Goal: Register for event/course

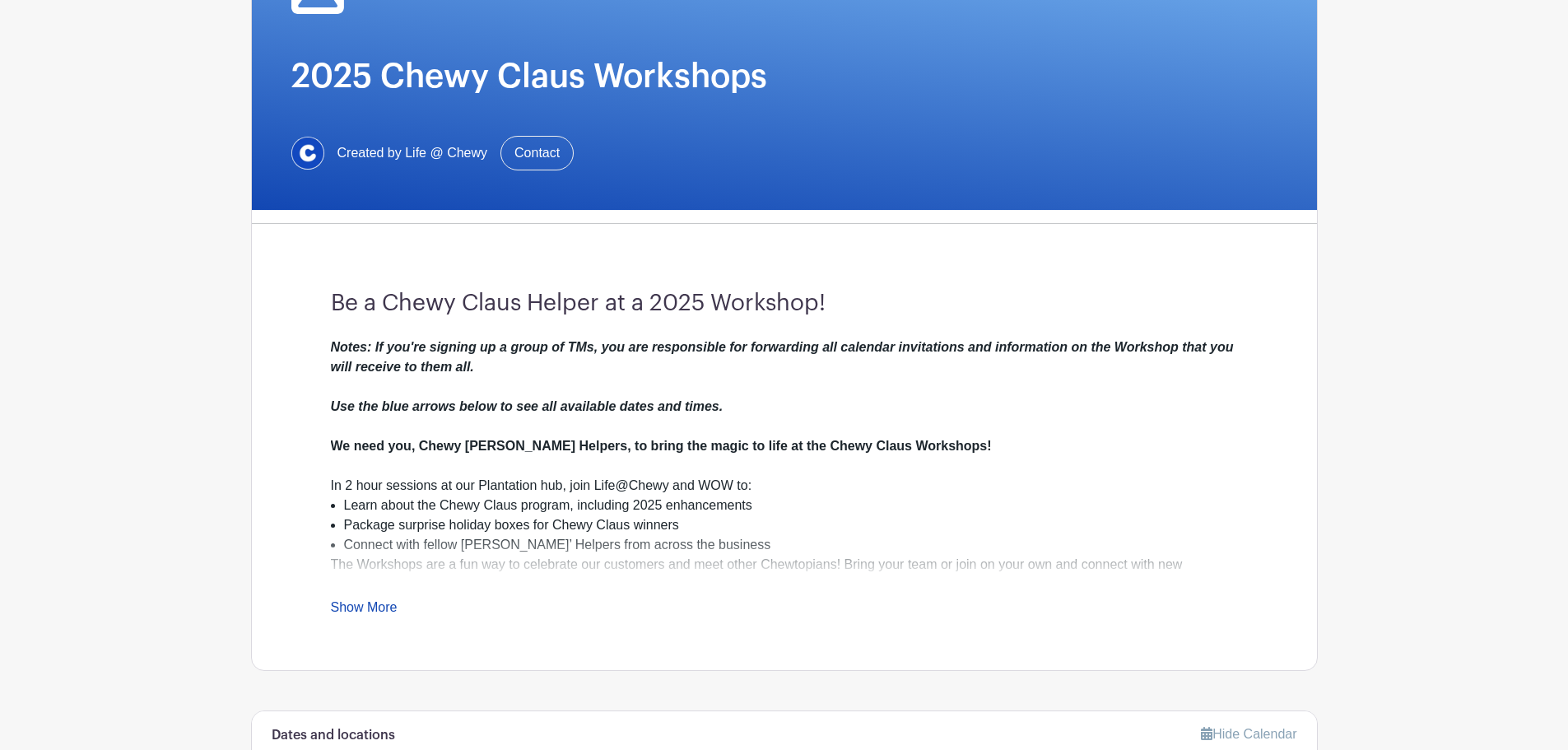
scroll to position [219, 0]
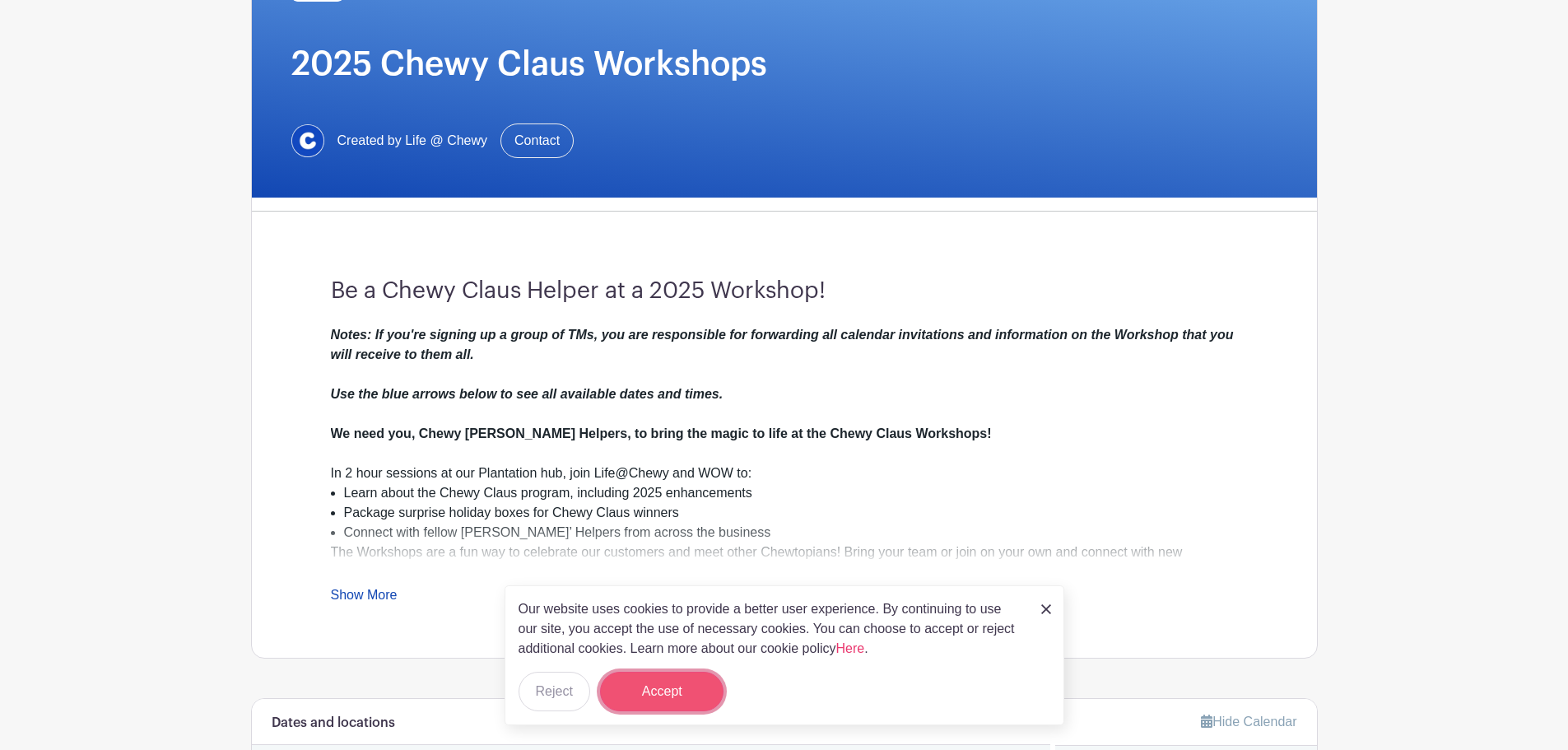
click at [687, 685] on button "Accept" at bounding box center [661, 691] width 123 height 39
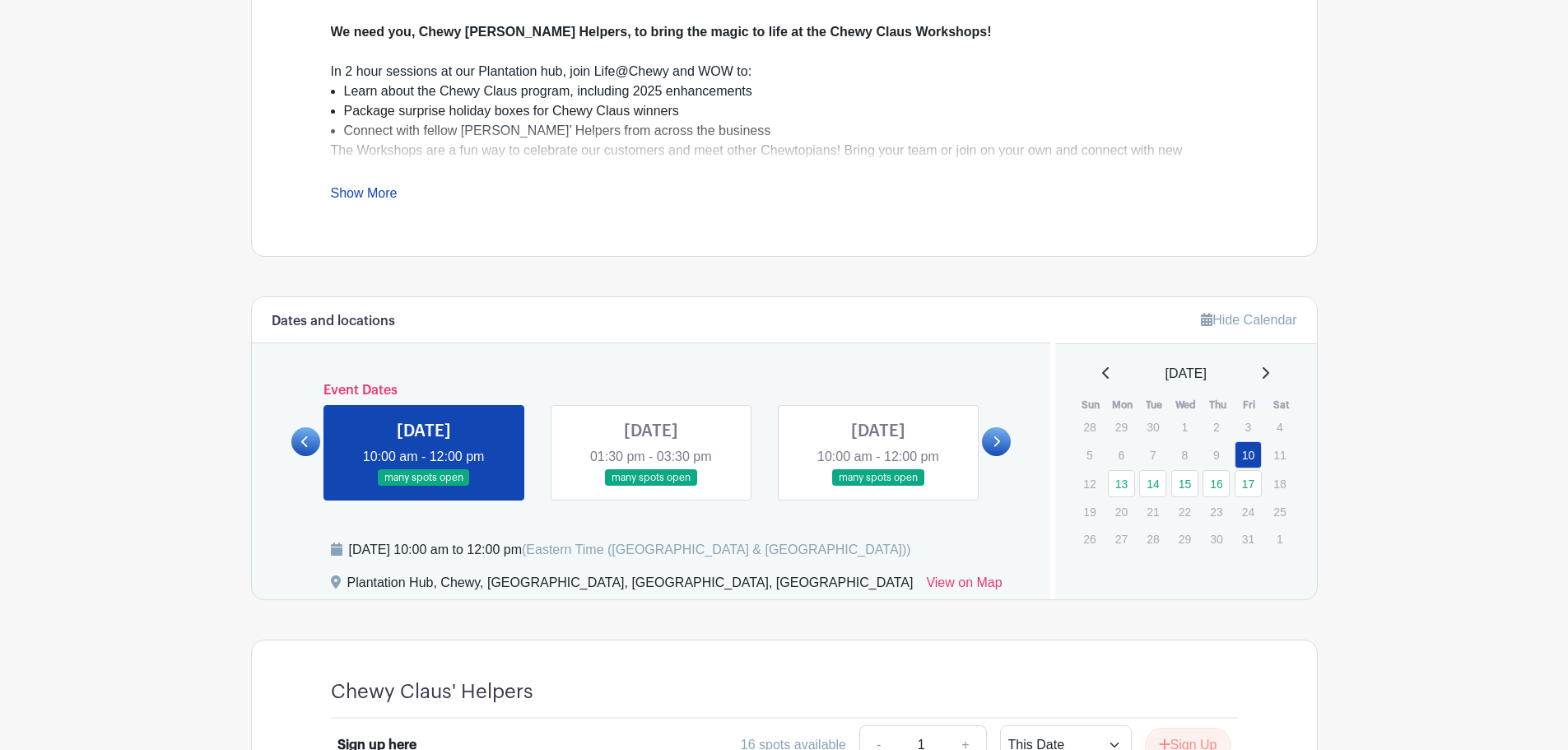
scroll to position [658, 0]
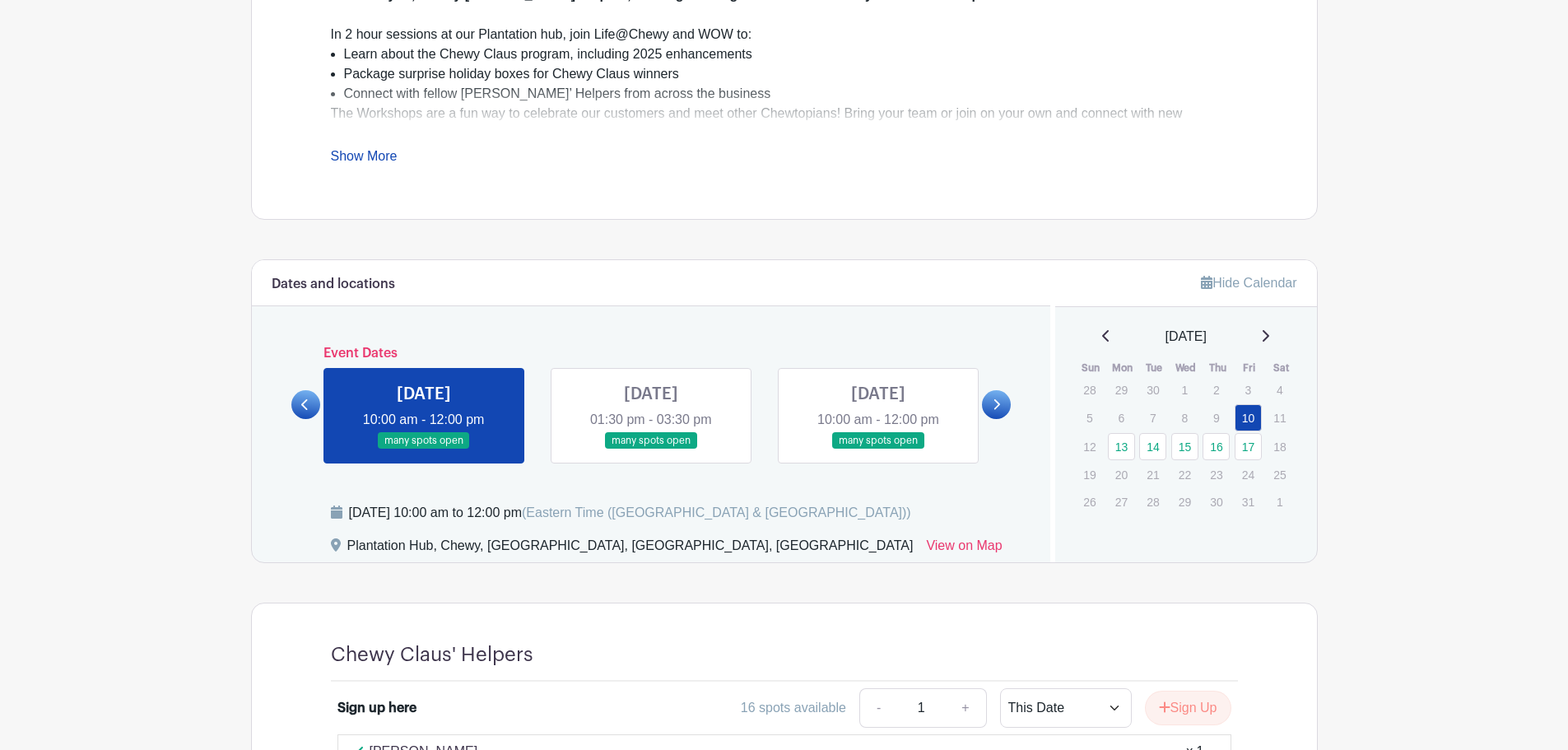
click at [1007, 407] on link at bounding box center [996, 405] width 29 height 29
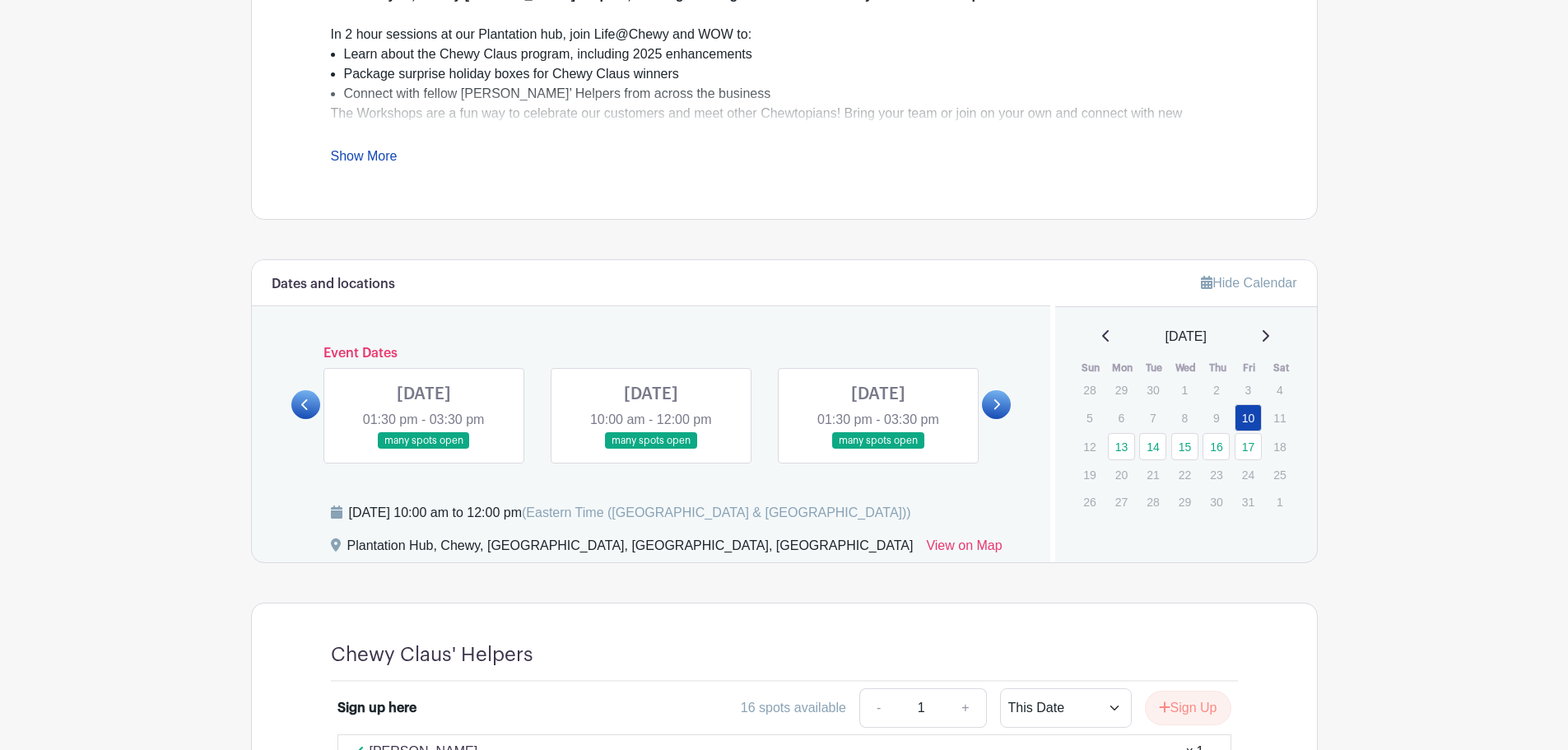
click at [1007, 407] on link at bounding box center [996, 405] width 29 height 29
click at [309, 399] on icon at bounding box center [305, 405] width 8 height 12
click at [651, 449] on link at bounding box center [651, 449] width 0 height 0
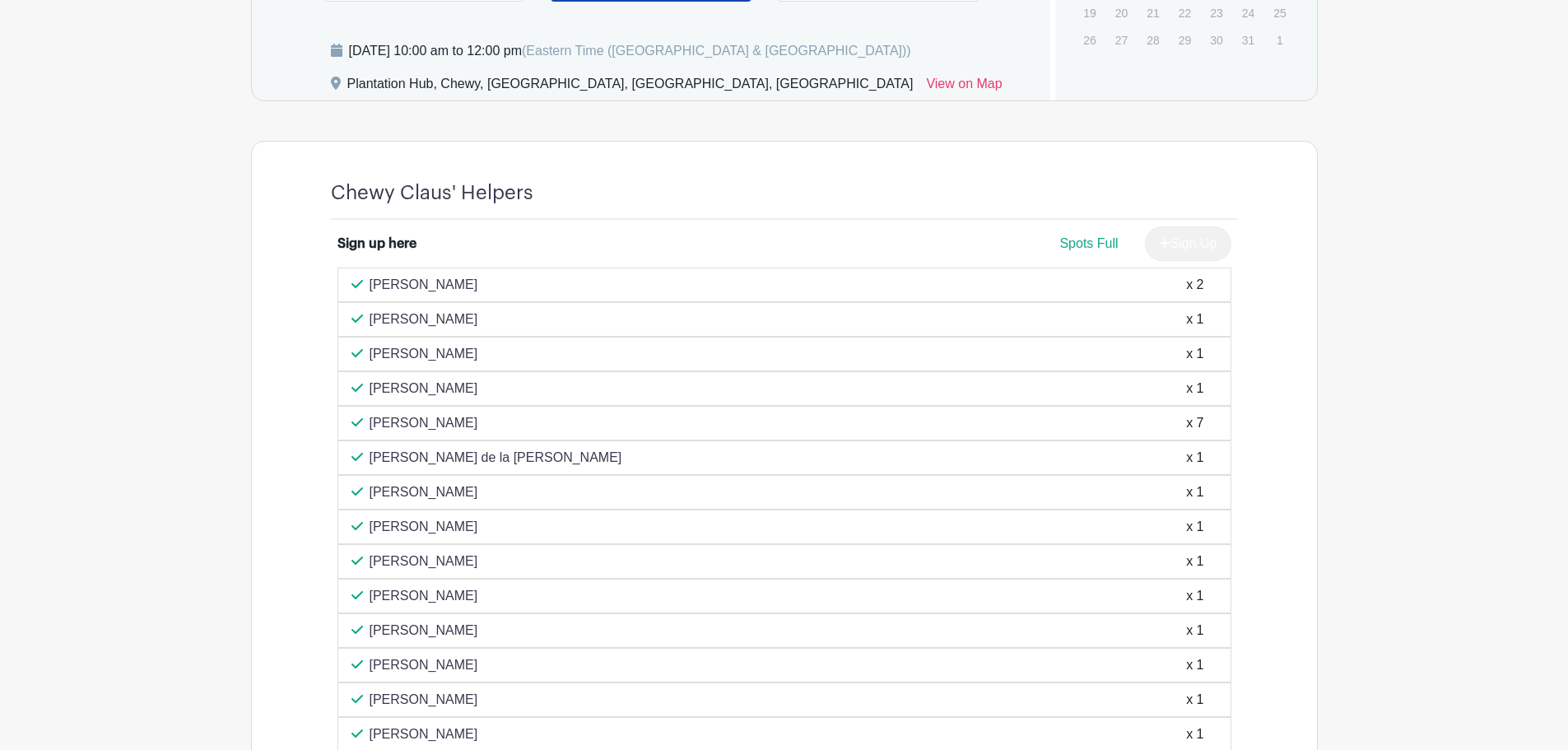
scroll to position [858, 0]
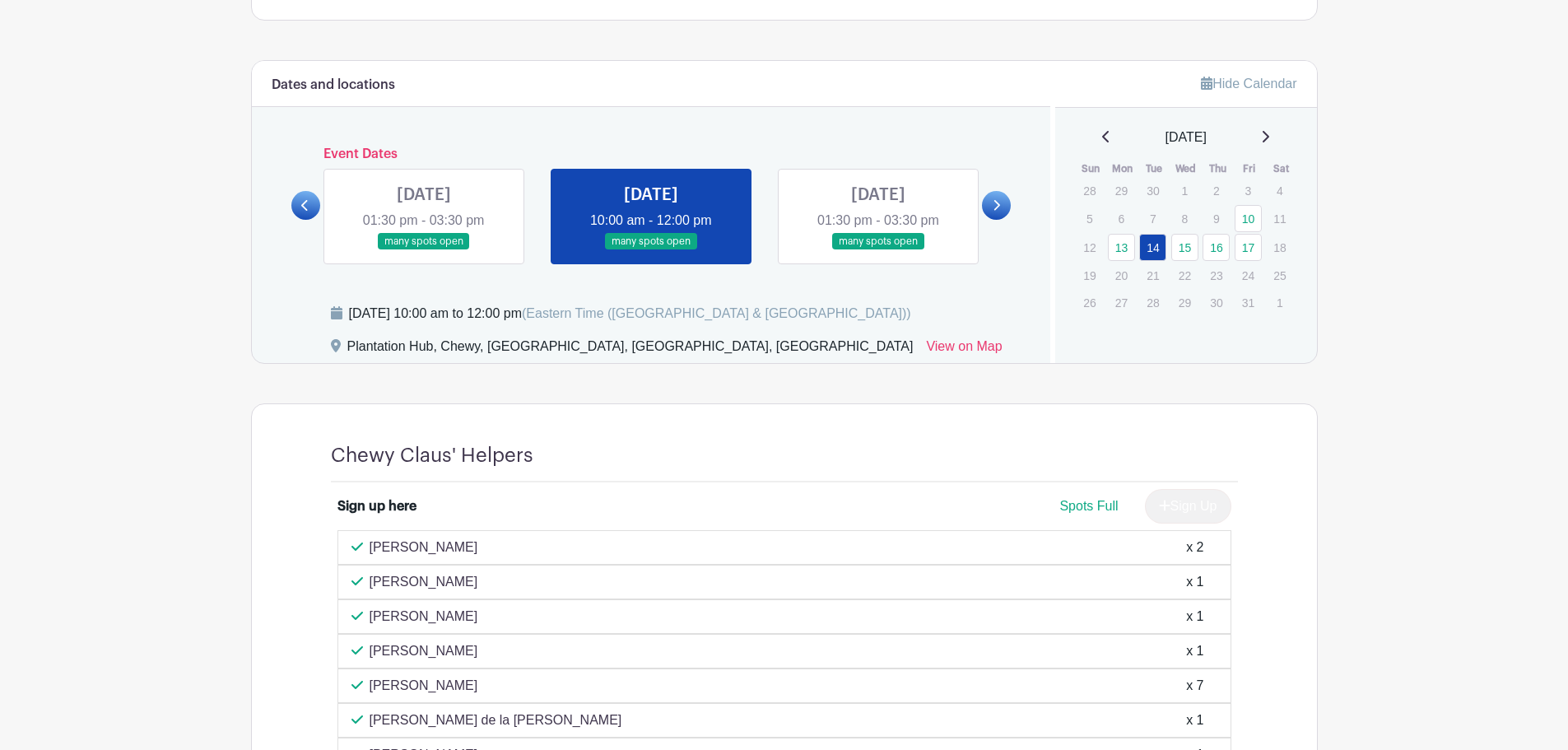
click at [879, 250] on link at bounding box center [879, 250] width 0 height 0
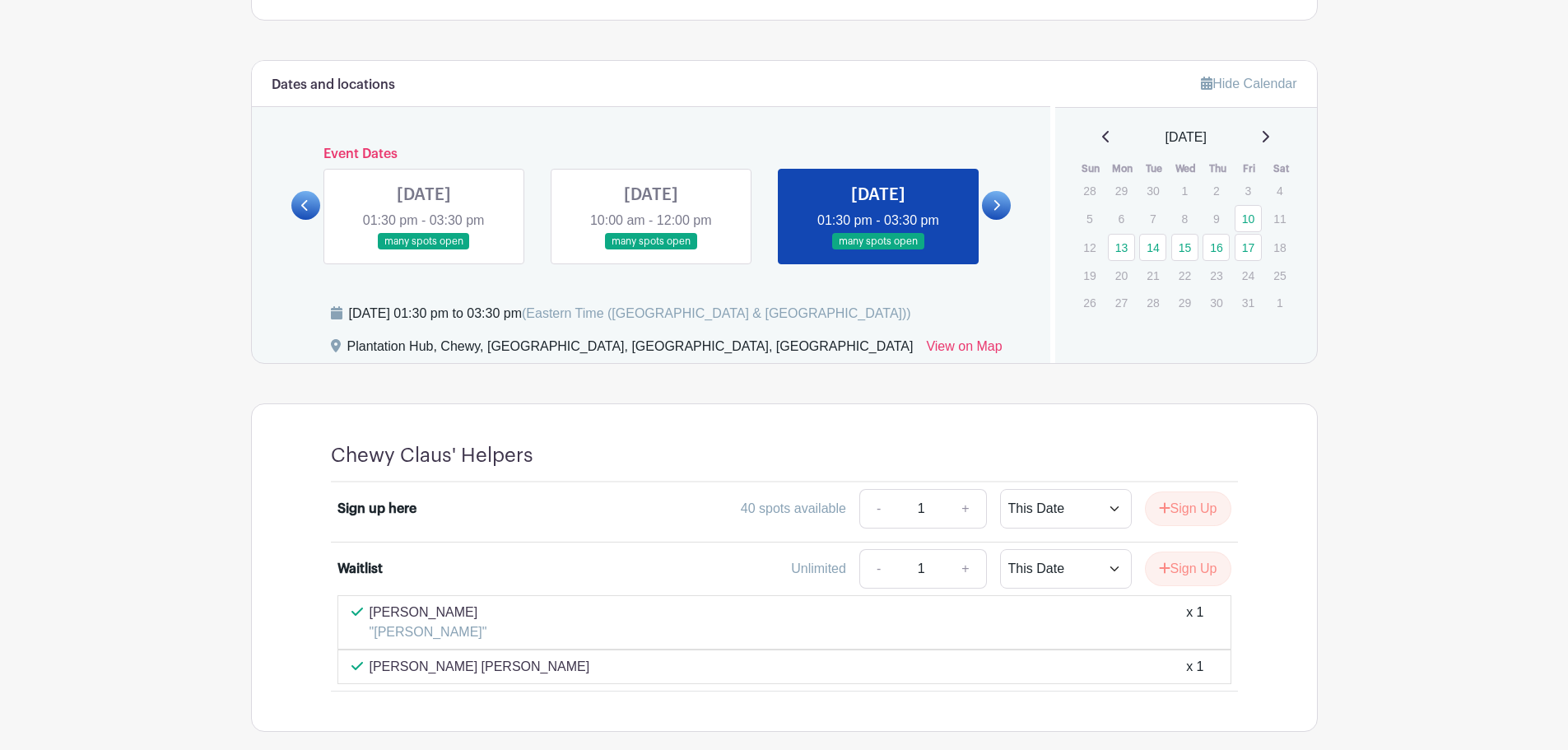
scroll to position [943, 0]
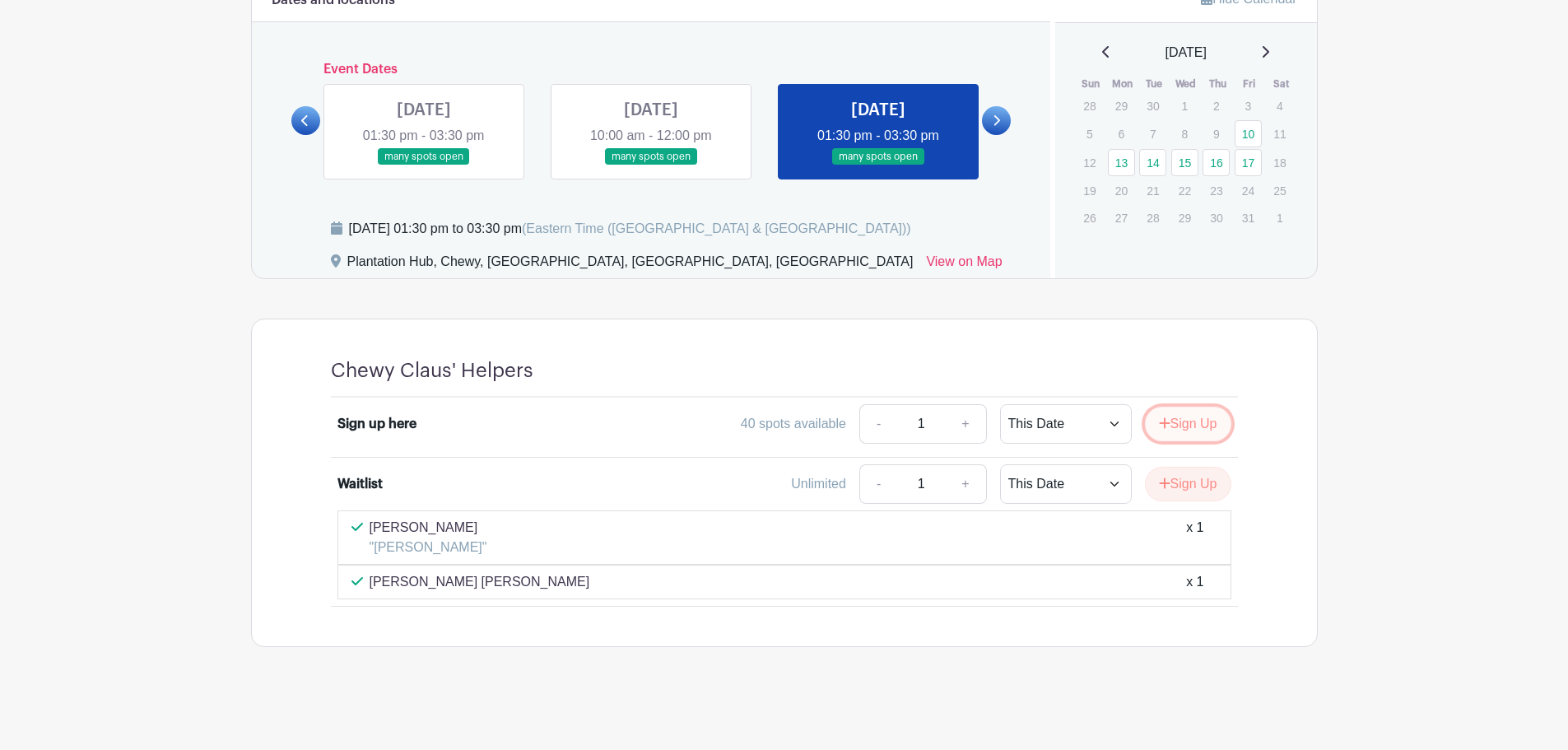
click at [1188, 424] on button "Sign Up" at bounding box center [1188, 424] width 87 height 34
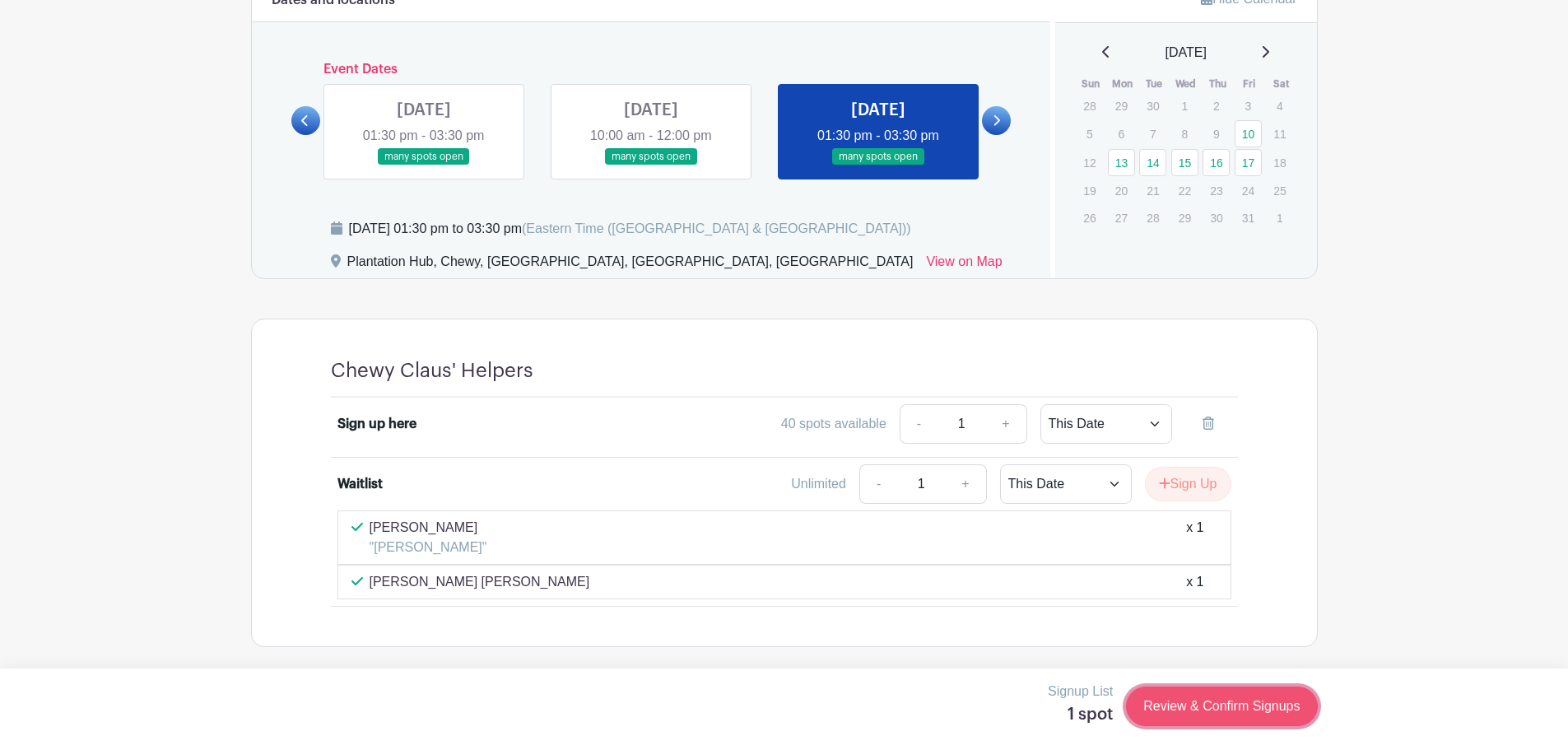
click at [1186, 710] on link "Review & Confirm Signups" at bounding box center [1222, 706] width 191 height 39
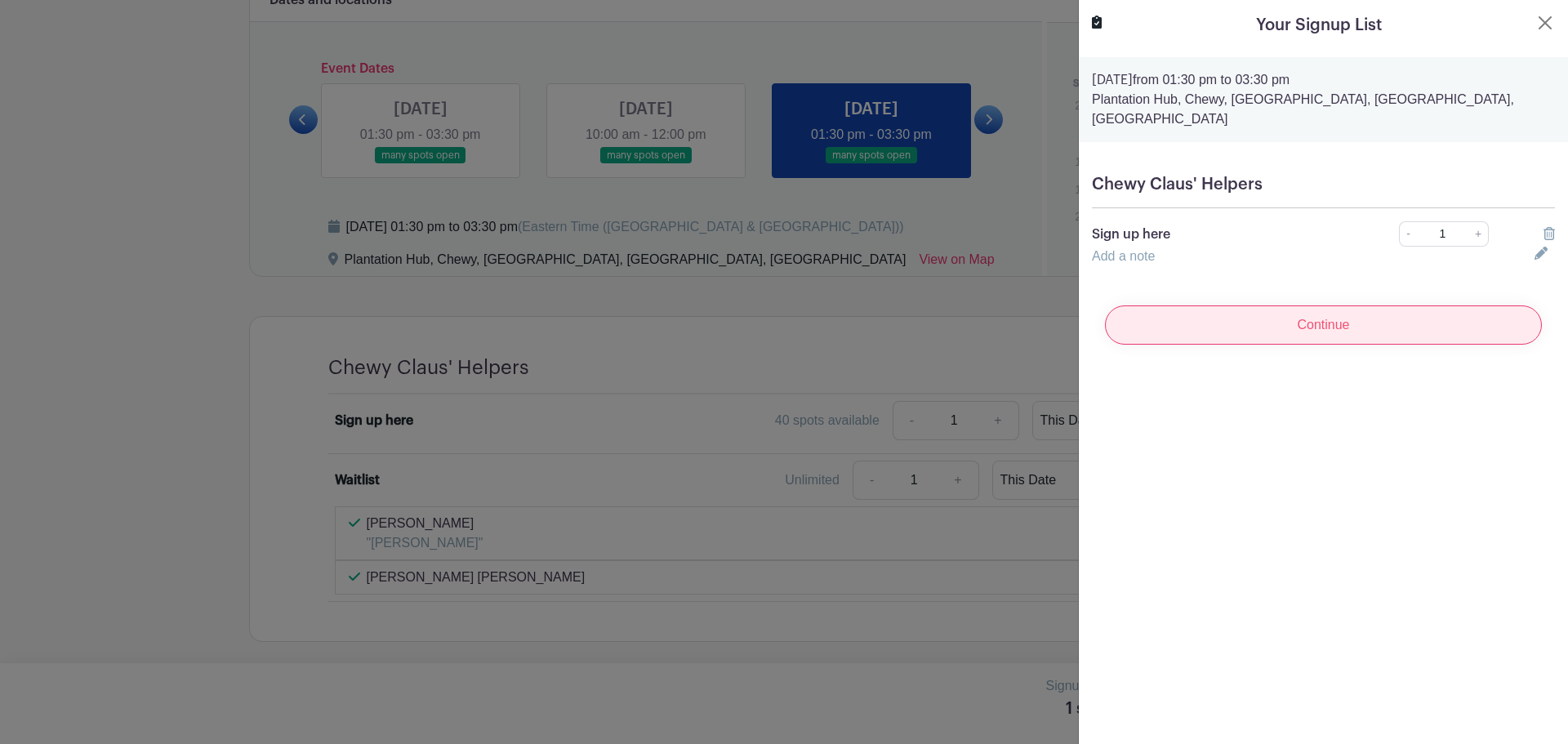
click at [1274, 307] on input "Continue" at bounding box center [1324, 325] width 437 height 39
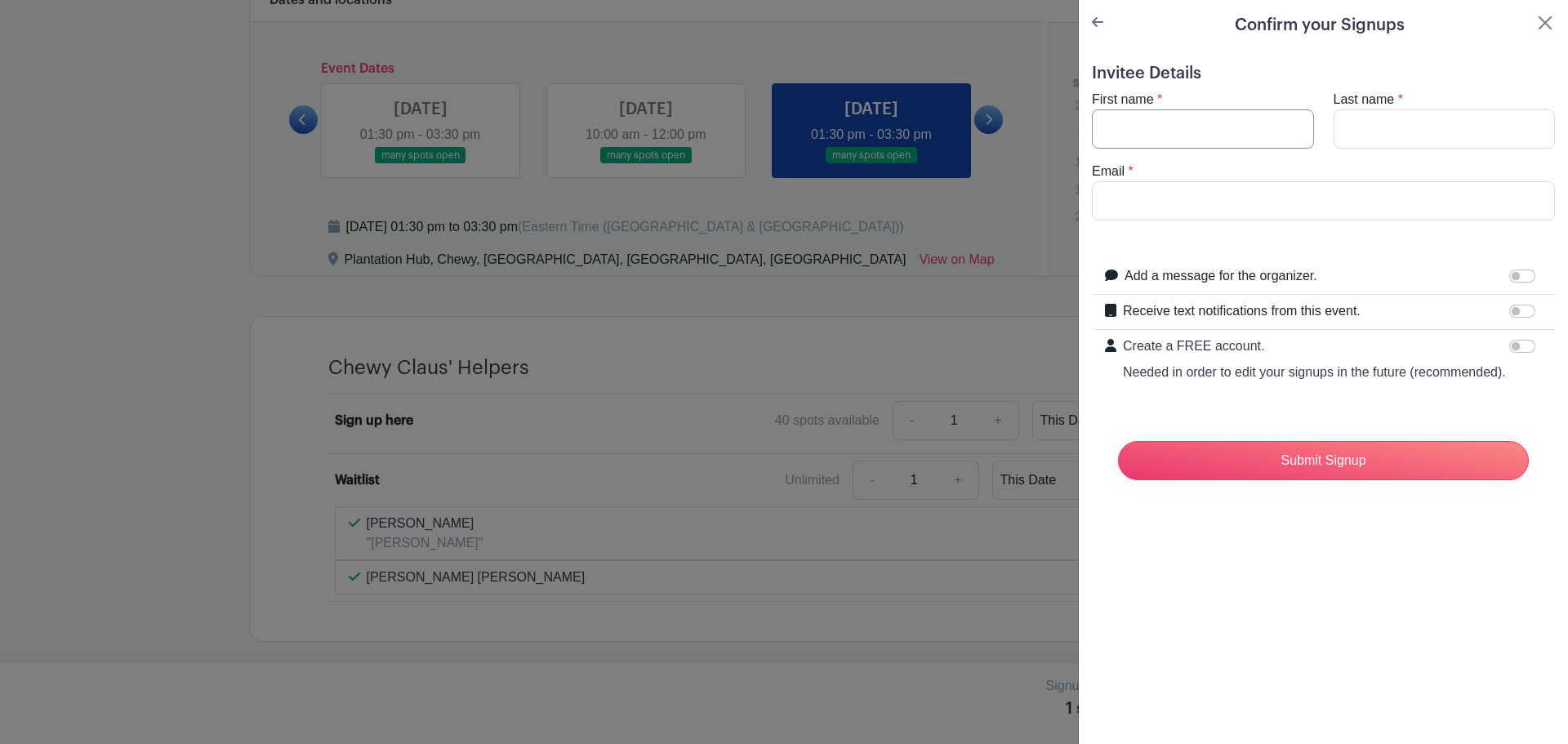
click at [1204, 124] on input "First name" at bounding box center [1203, 129] width 223 height 39
type input "Kayla"
type input "[PERSON_NAME]"
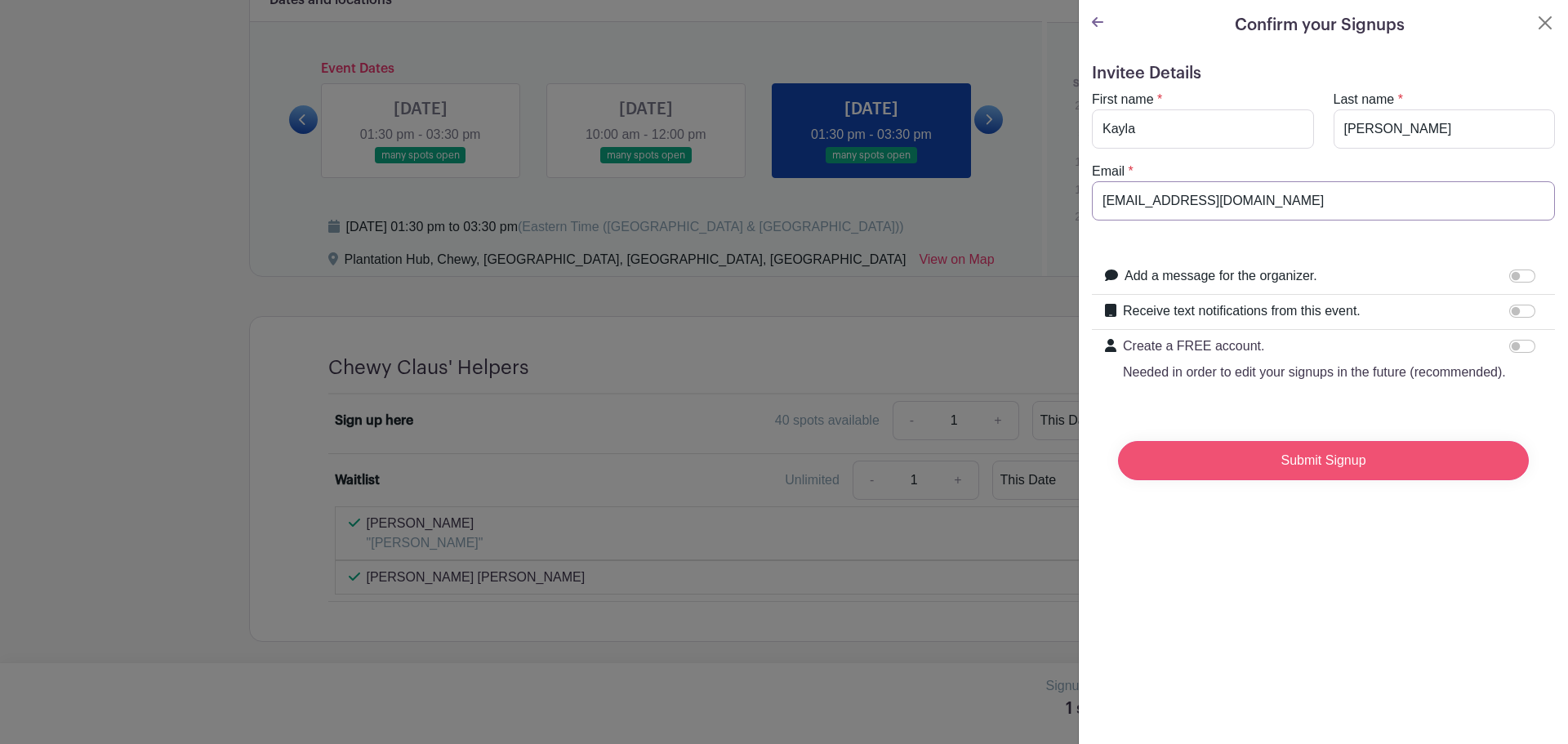
type input "[EMAIL_ADDRESS][DOMAIN_NAME]"
click at [1401, 480] on input "Submit Signup" at bounding box center [1324, 460] width 411 height 39
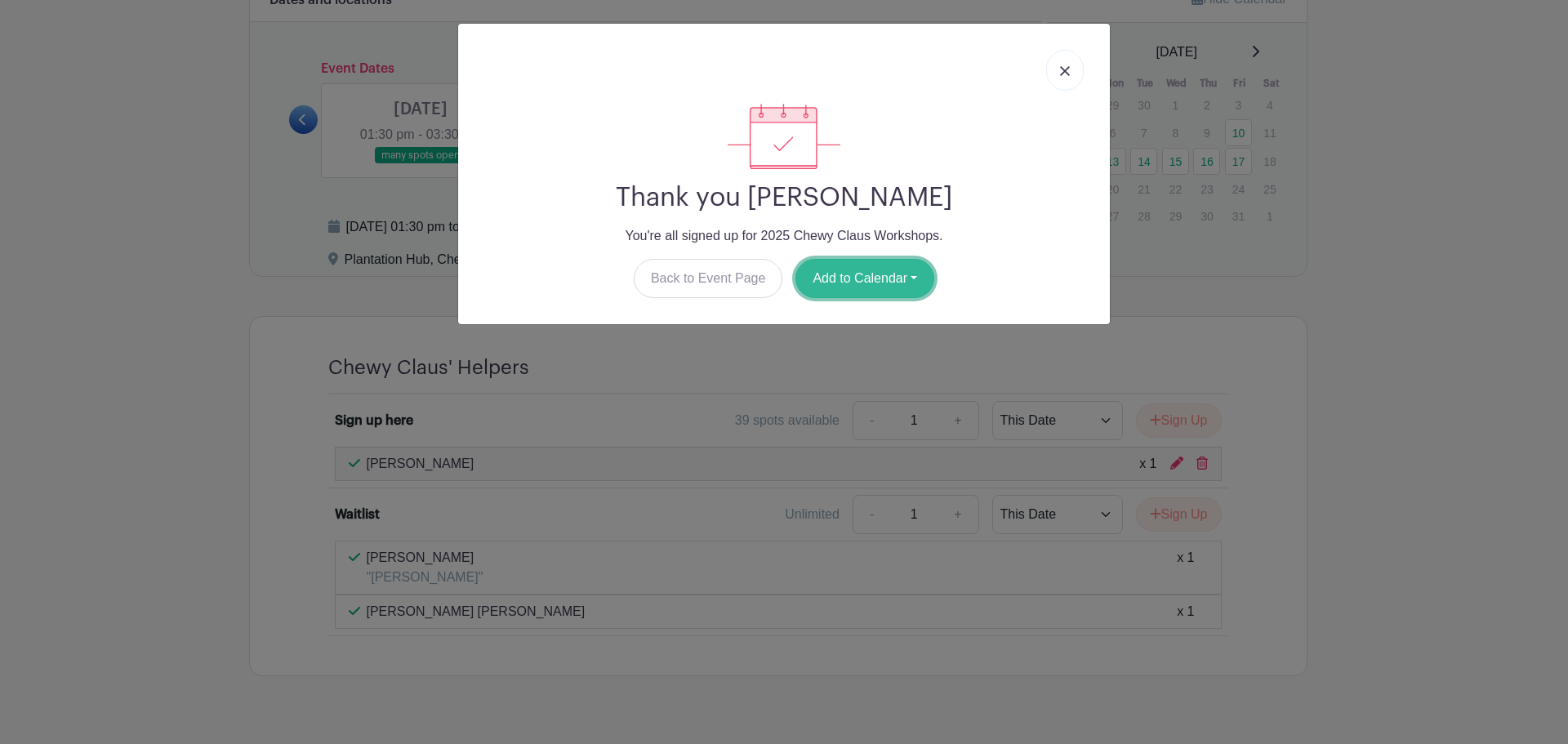
click at [871, 276] on button "Add to Calendar" at bounding box center [864, 277] width 139 height 39
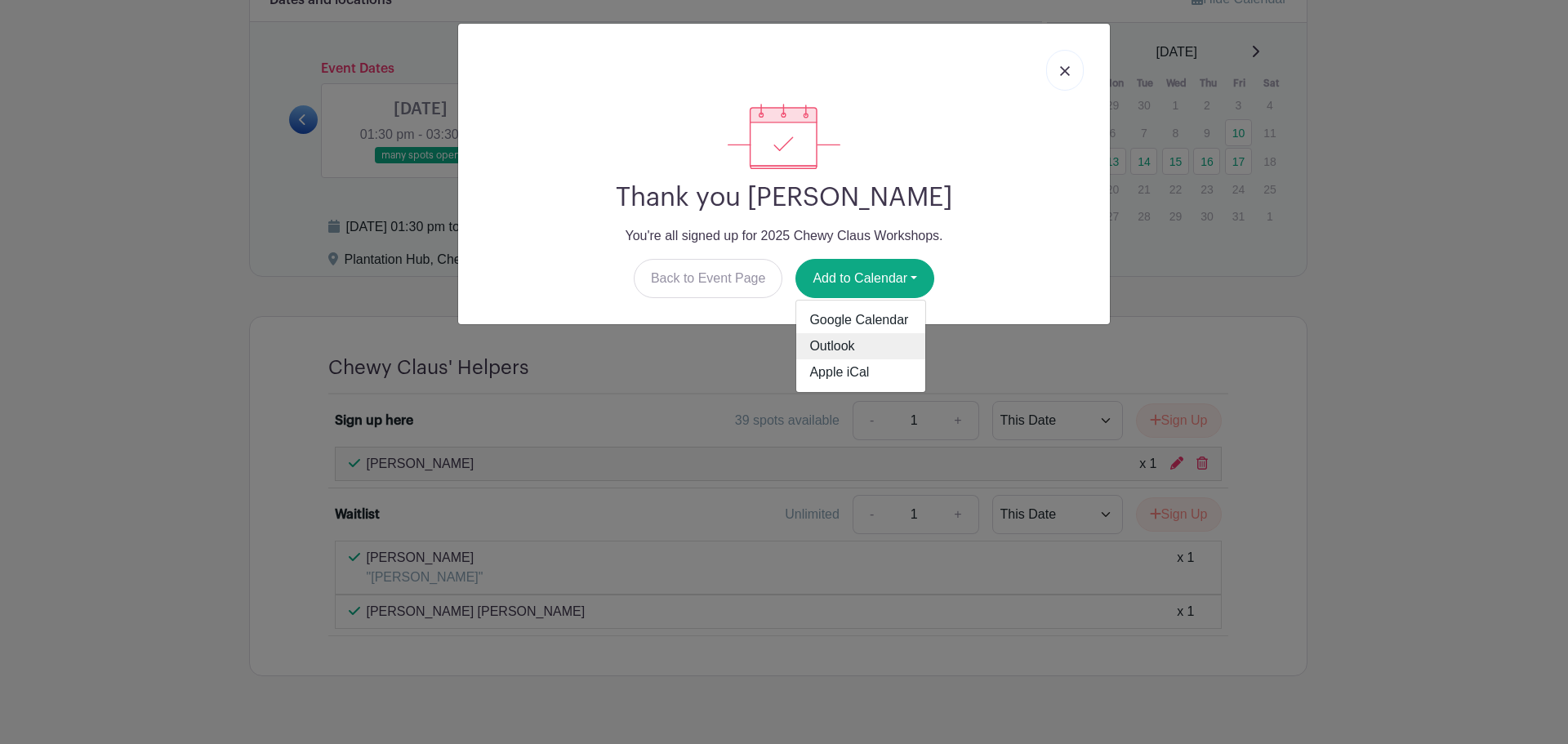
click at [854, 345] on link "Outlook" at bounding box center [861, 346] width 129 height 27
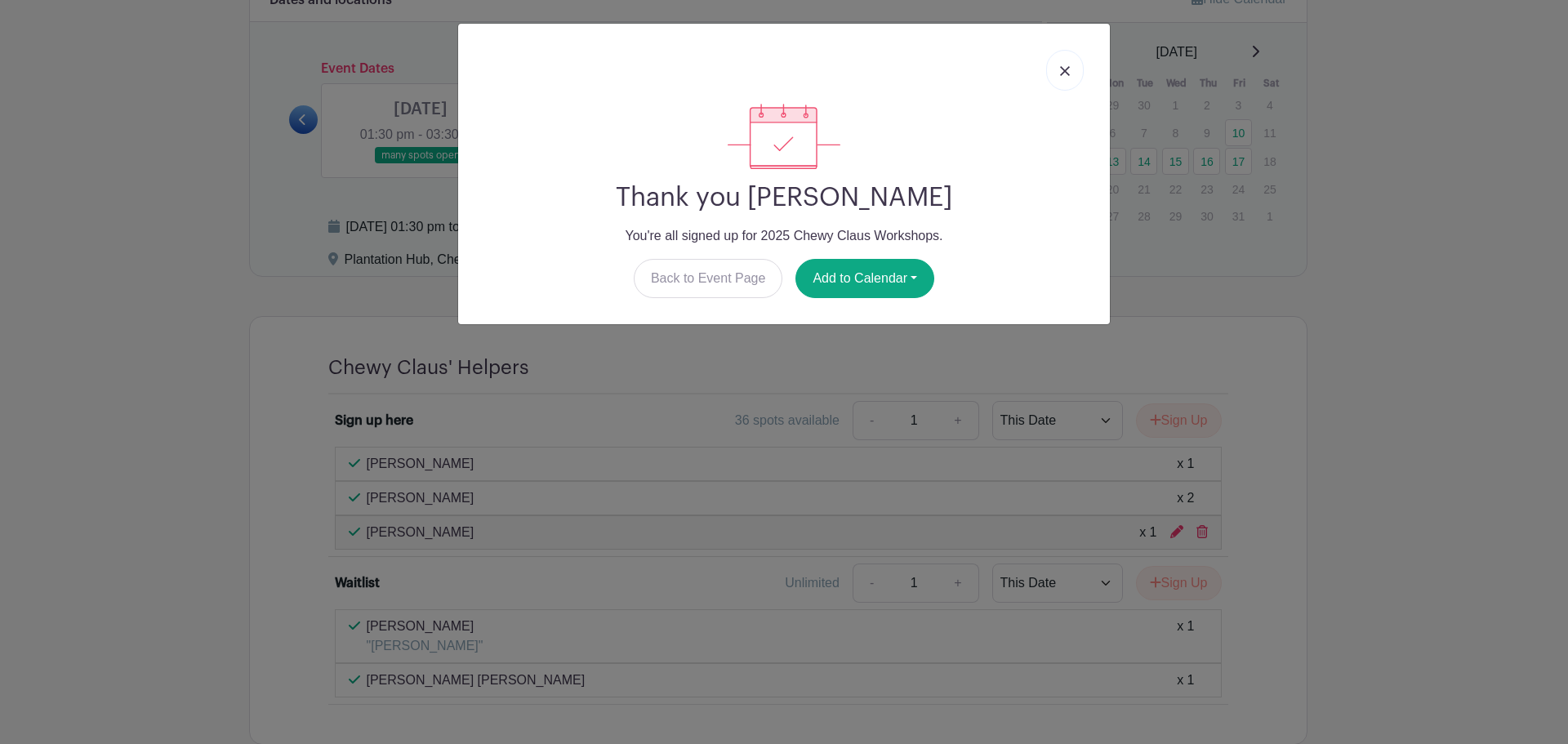
drag, startPoint x: 1423, startPoint y: 164, endPoint x: 1258, endPoint y: 109, distance: 173.9
click at [1423, 164] on div "Thank you [PERSON_NAME] You're all signed up for [STREET_ADDRESS] Workshops. Ba…" at bounding box center [784, 372] width 1568 height 744
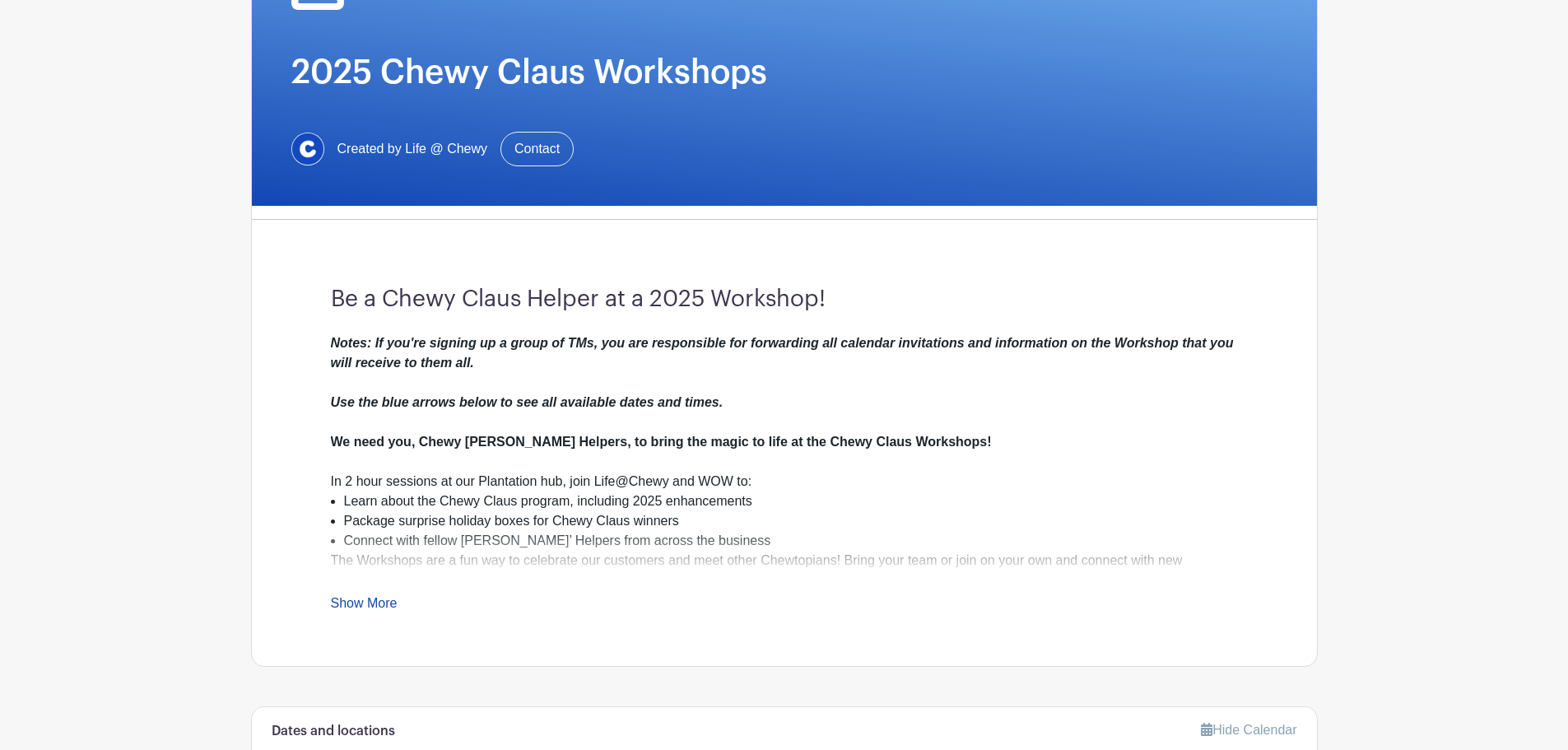
scroll to position [219, 0]
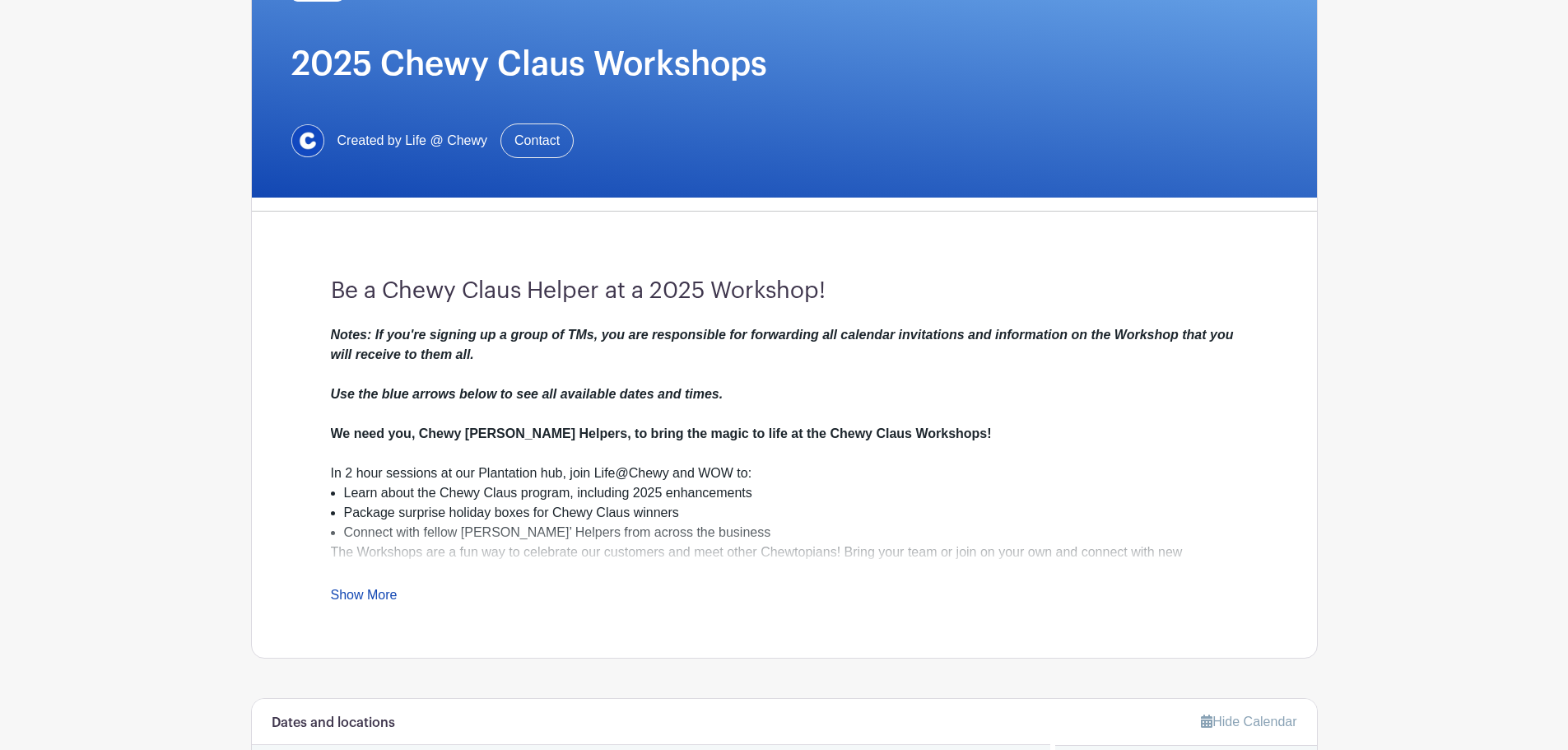
click at [370, 600] on link "Show More" at bounding box center [365, 598] width 67 height 21
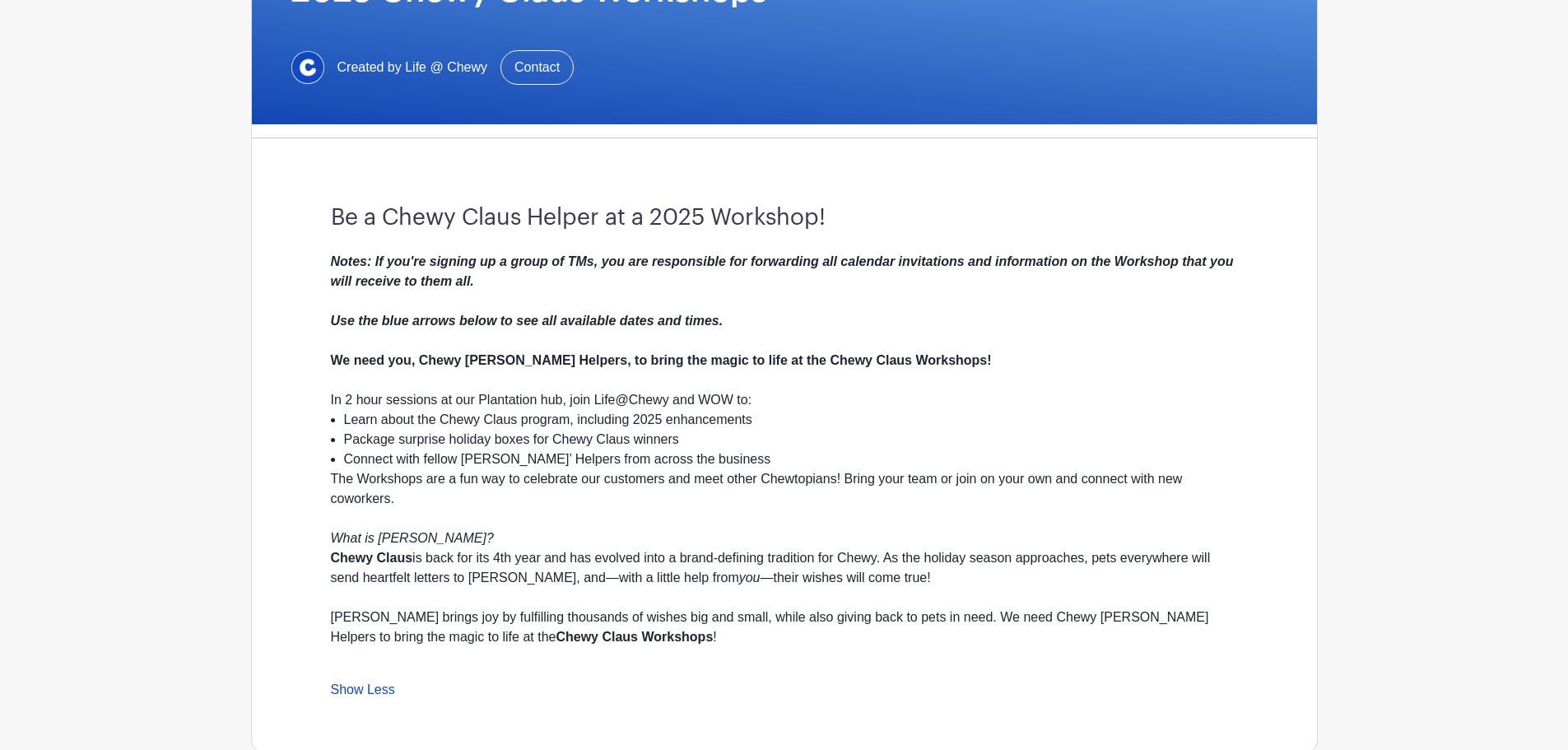
scroll to position [329, 0]
